Goal: Task Accomplishment & Management: Complete application form

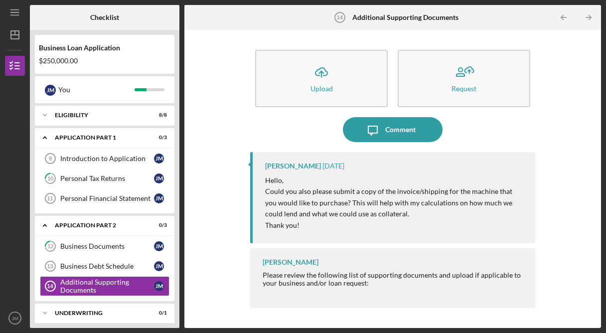
scroll to position [22, 0]
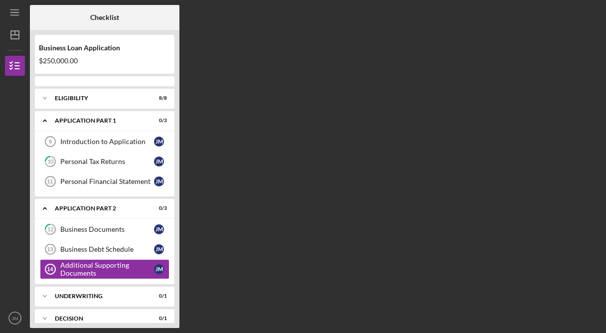
scroll to position [33, 0]
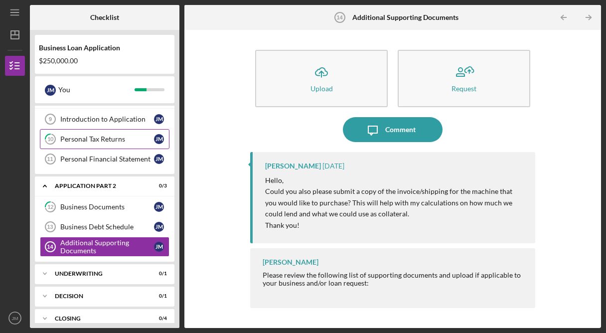
scroll to position [50, 0]
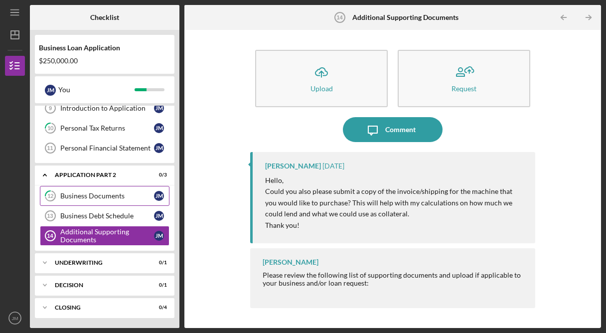
click at [131, 198] on div "Business Documents" at bounding box center [107, 196] width 94 height 8
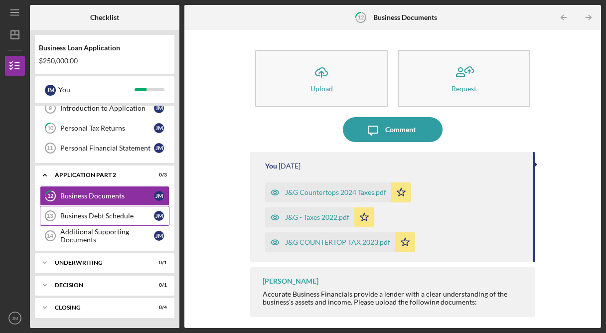
click at [111, 222] on link "Business Debt Schedule 13 Business Debt Schedule [PERSON_NAME]" at bounding box center [105, 216] width 130 height 20
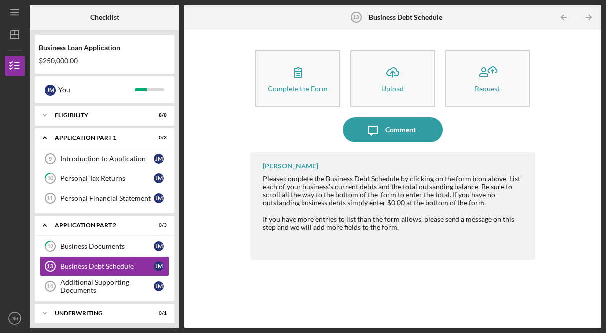
click at [248, 138] on div "Complete the Form Form Icon/Upload Upload Request Icon/Message Comment [PERSON_…" at bounding box center [392, 179] width 407 height 288
click at [87, 175] on div "Personal Tax Returns" at bounding box center [107, 179] width 94 height 8
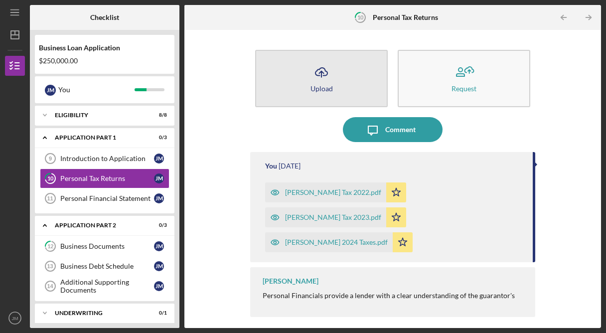
click at [348, 86] on button "Icon/Upload Upload" at bounding box center [321, 78] width 133 height 57
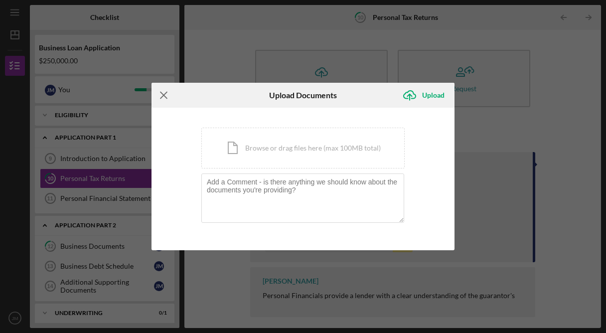
click at [166, 96] on icon "Icon/Menu Close" at bounding box center [164, 95] width 25 height 25
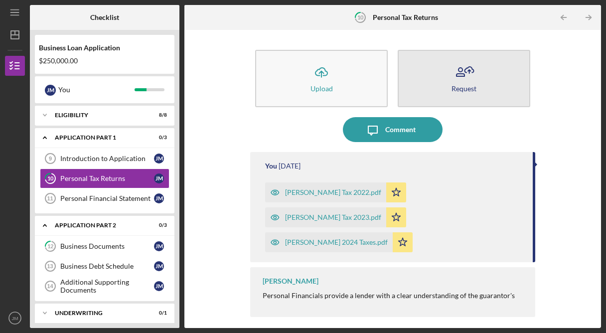
click at [479, 89] on button "Request" at bounding box center [464, 78] width 133 height 57
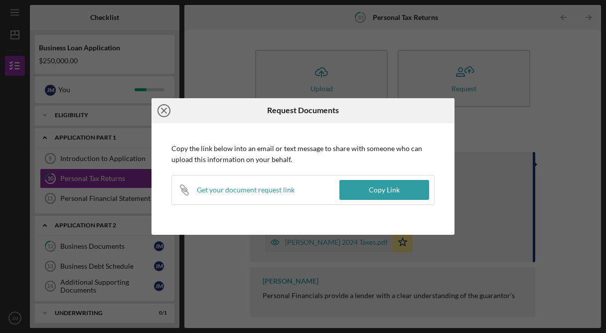
click at [165, 106] on icon "Icon/Close" at bounding box center [164, 110] width 25 height 25
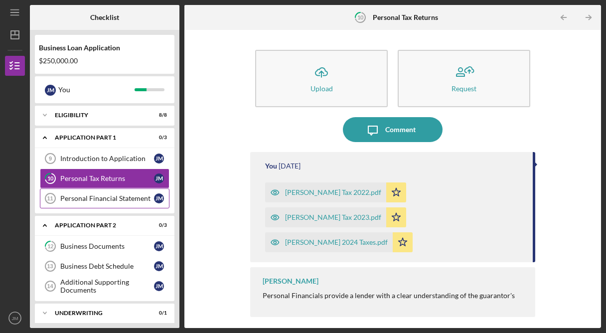
click at [95, 204] on link "Personal Financial Statement 11 Personal Financial Statement [PERSON_NAME]" at bounding box center [105, 198] width 130 height 20
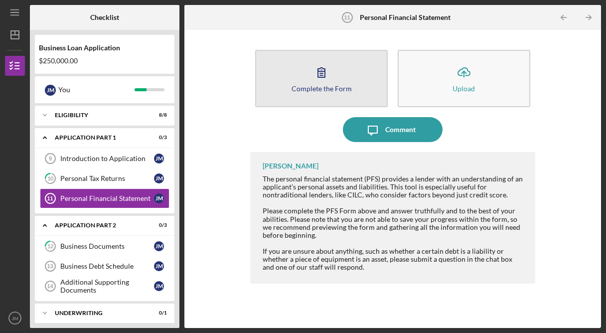
click at [329, 95] on button "Complete the Form Form" at bounding box center [321, 78] width 133 height 57
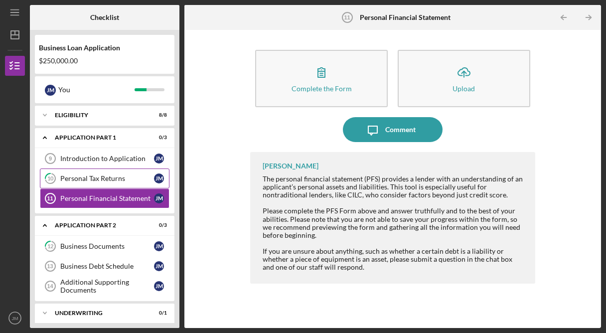
click at [91, 181] on div "Personal Tax Returns" at bounding box center [107, 179] width 94 height 8
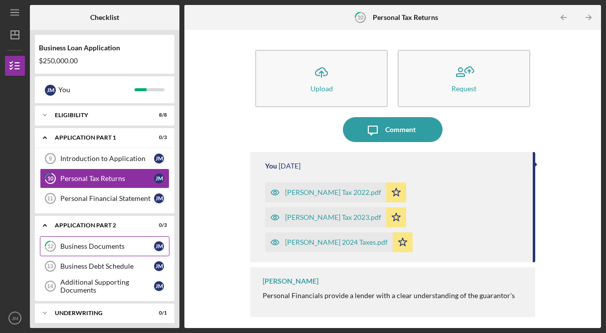
click at [130, 250] on link "12 Business Documents [PERSON_NAME]" at bounding box center [105, 246] width 130 height 20
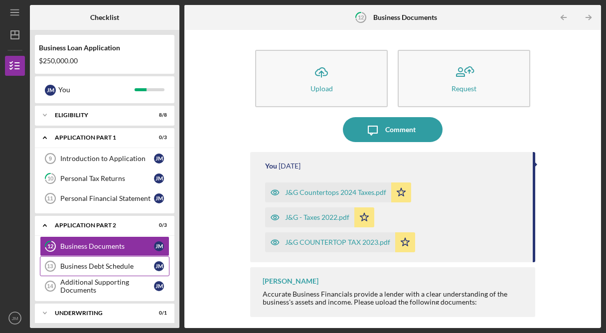
click at [122, 265] on div "Business Debt Schedule" at bounding box center [107, 266] width 94 height 8
